Goal: Navigation & Orientation: Go to known website

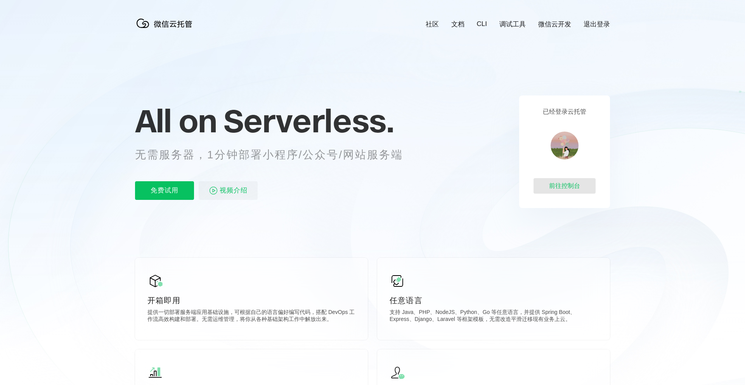
scroll to position [0, 1376]
click at [564, 187] on div "前往控制台" at bounding box center [565, 186] width 62 height 16
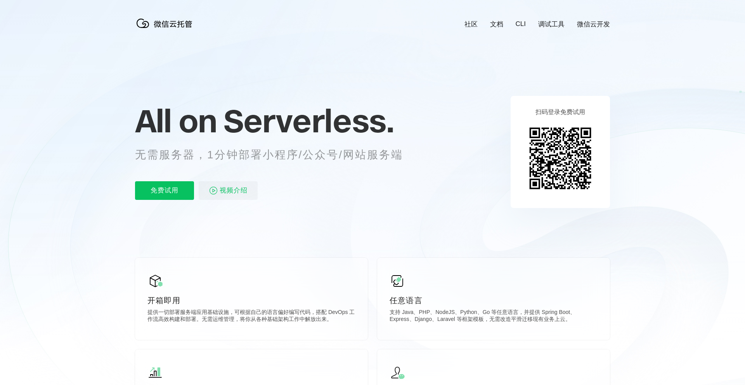
scroll to position [0, 1380]
